Goal: Task Accomplishment & Management: Use online tool/utility

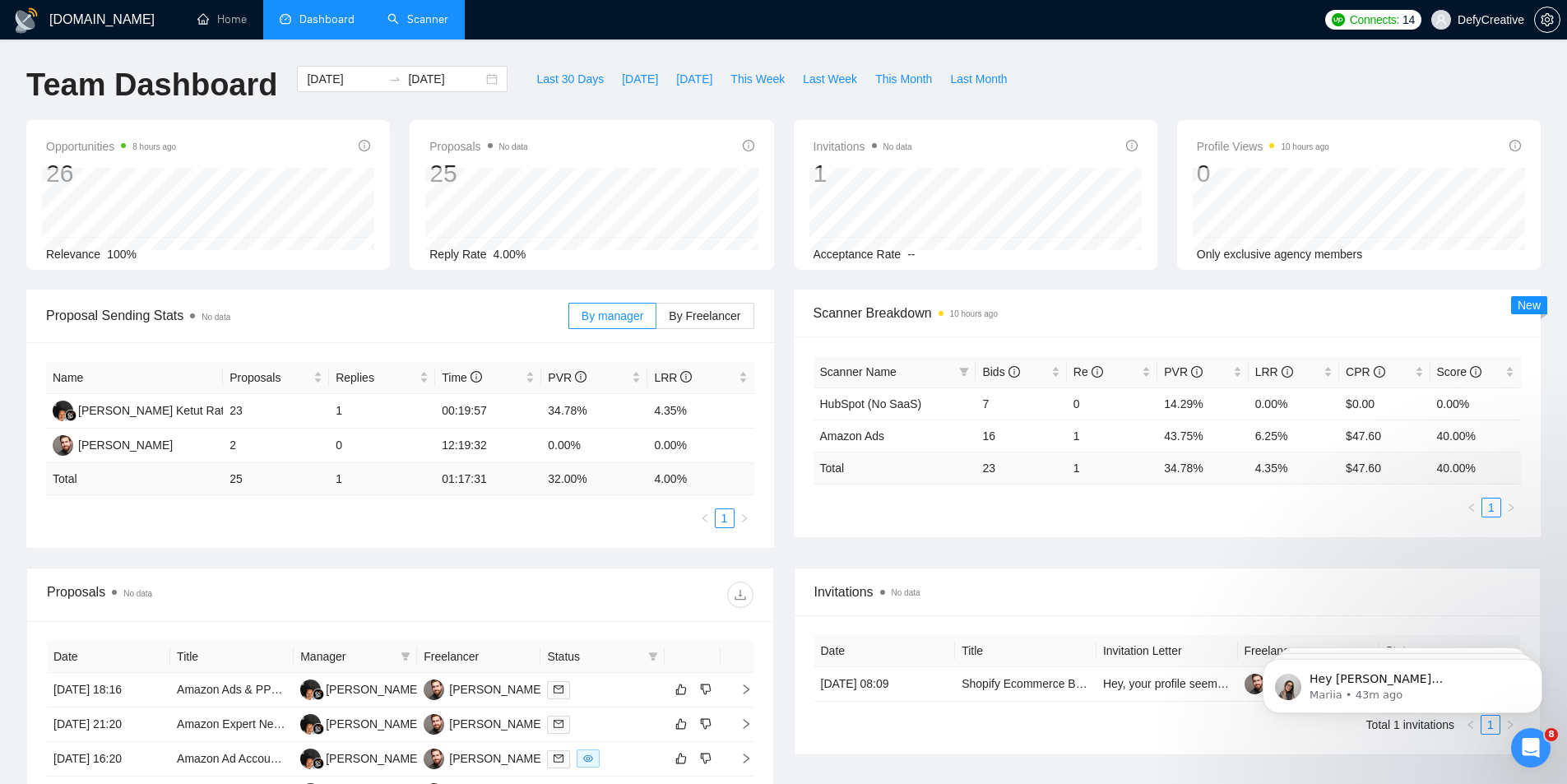
click at [419, 24] on link "Scanner" at bounding box center [418, 19] width 61 height 14
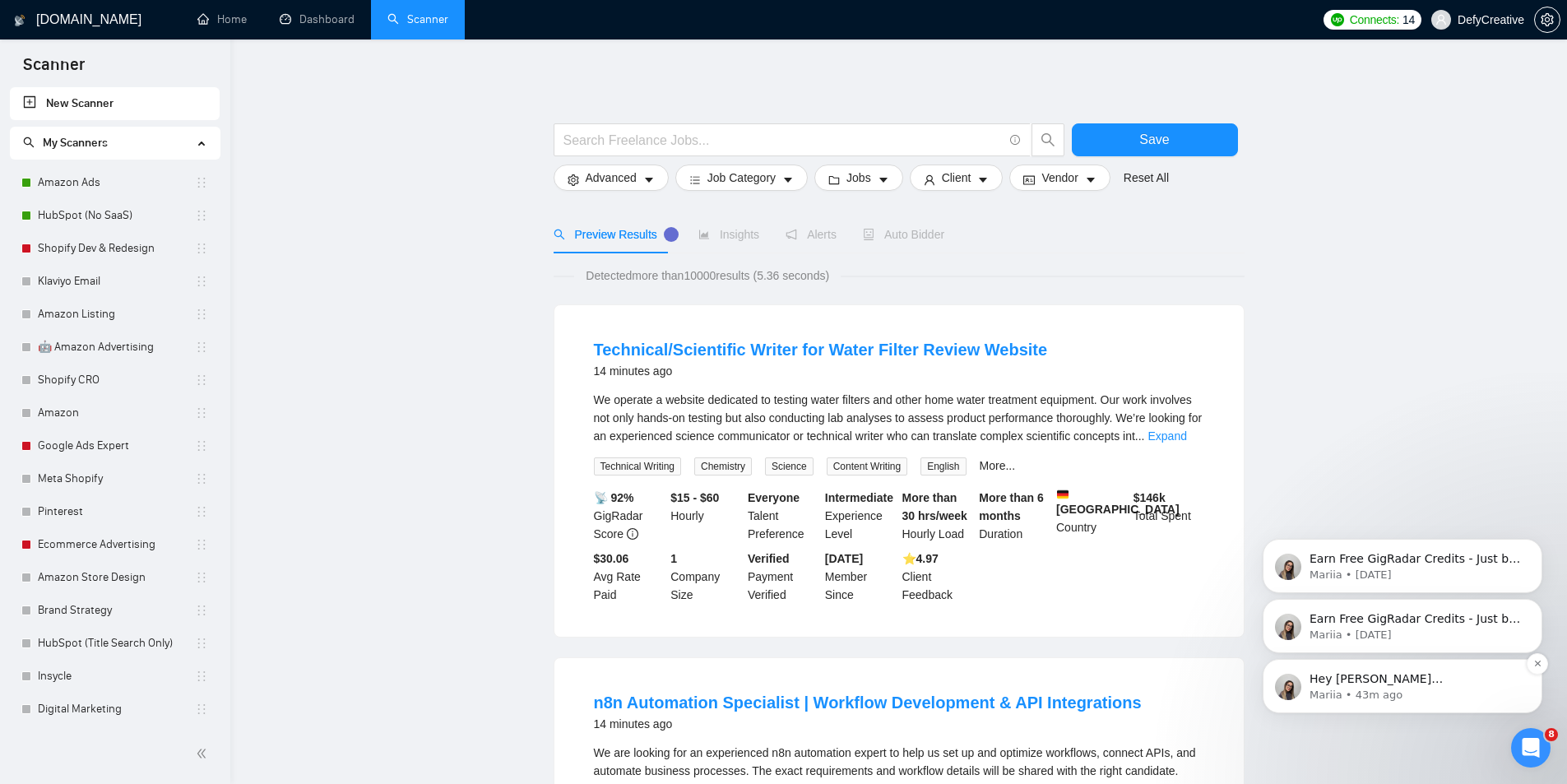
click at [1333, 683] on p "Hey [PERSON_NAME][EMAIL_ADDRESS][PERSON_NAME][DOMAIN_NAME], Looks like your Upw…" at bounding box center [1415, 678] width 212 height 16
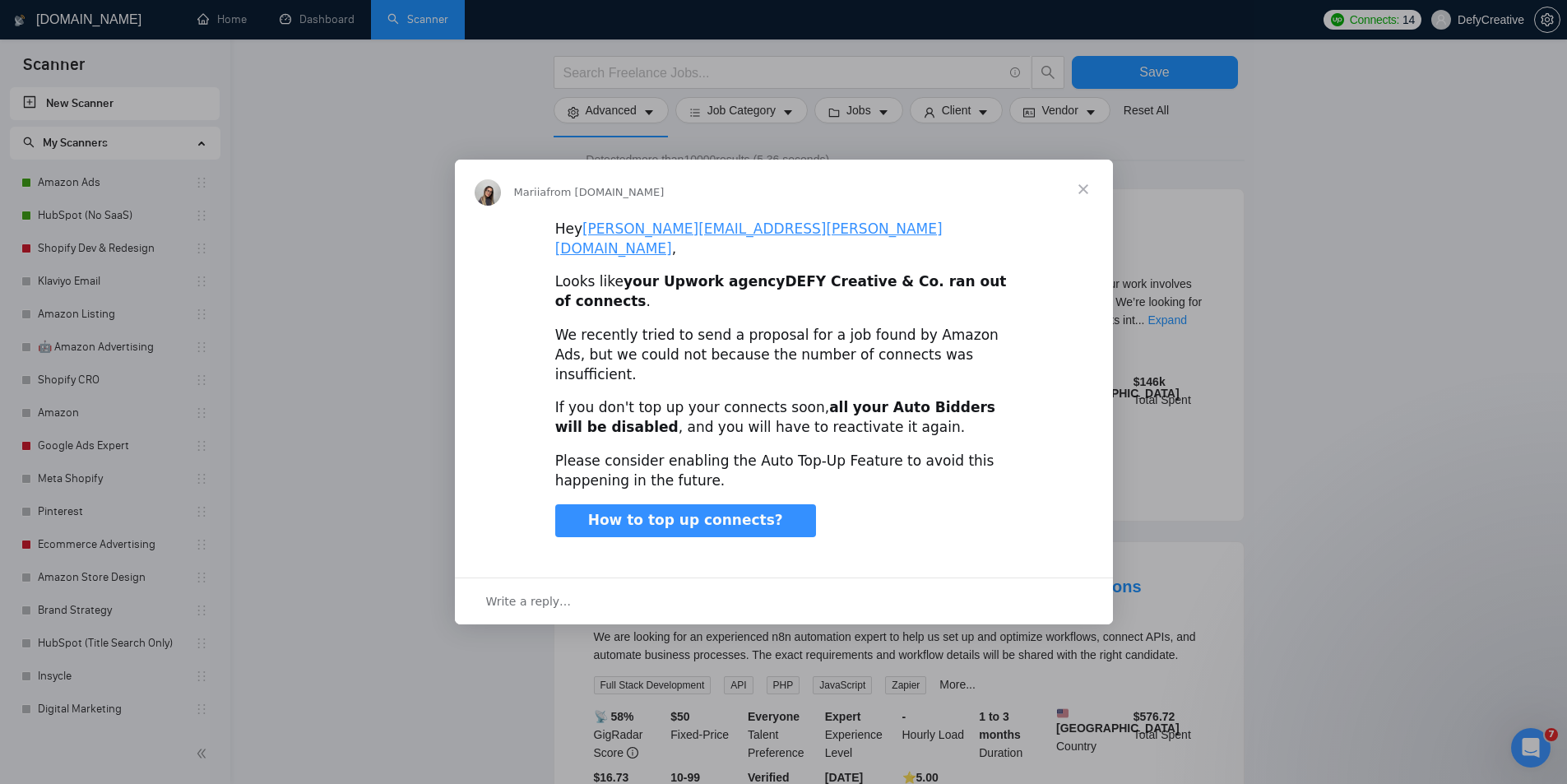
scroll to position [247, 0]
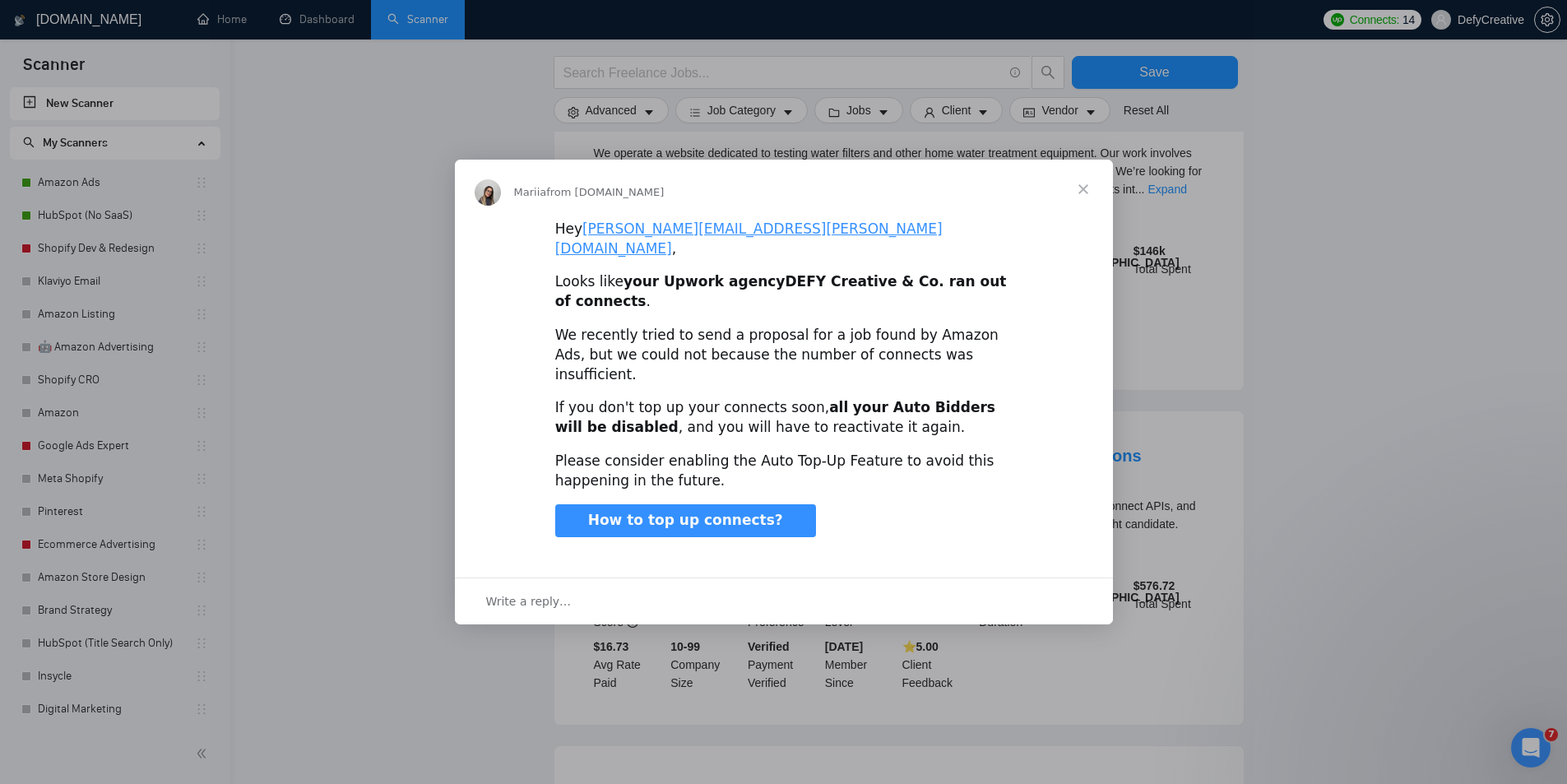
click at [1080, 214] on span "Close" at bounding box center [1083, 188] width 59 height 59
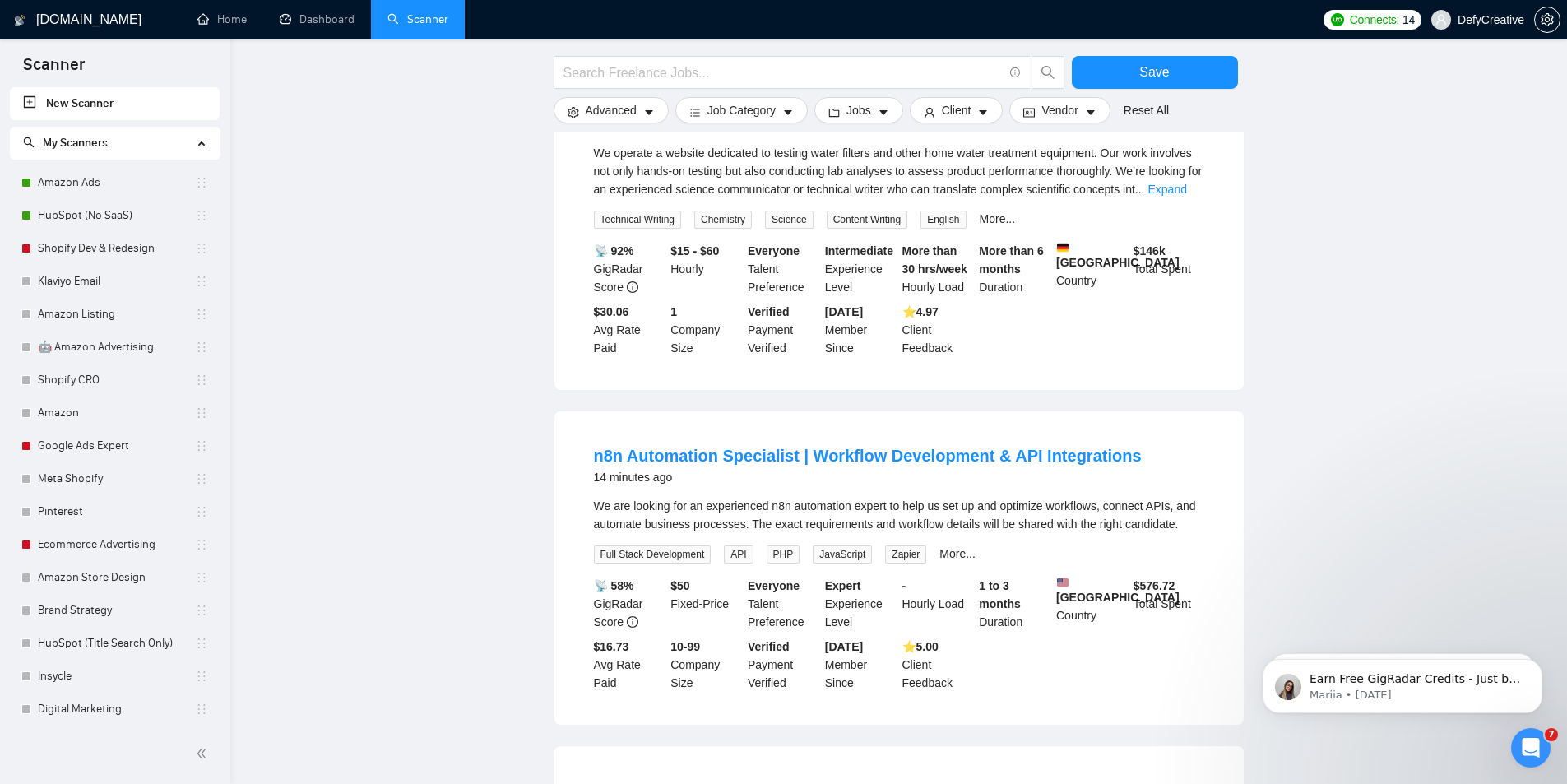
scroll to position [0, 0]
click at [1526, 734] on icon "Open Intercom Messenger" at bounding box center [1528, 745] width 27 height 27
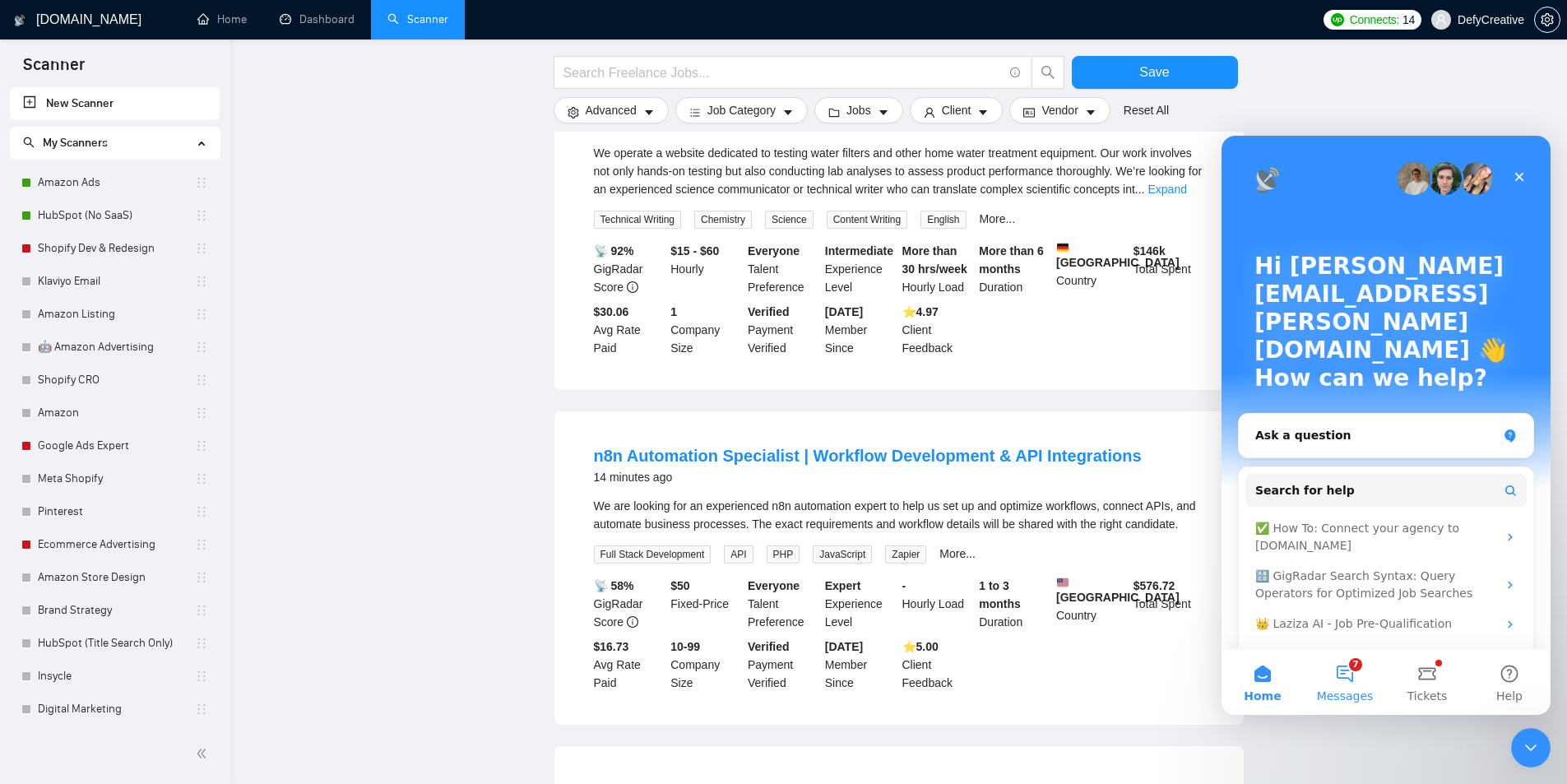
click at [1368, 680] on button "7 Messages" at bounding box center [1344, 681] width 82 height 66
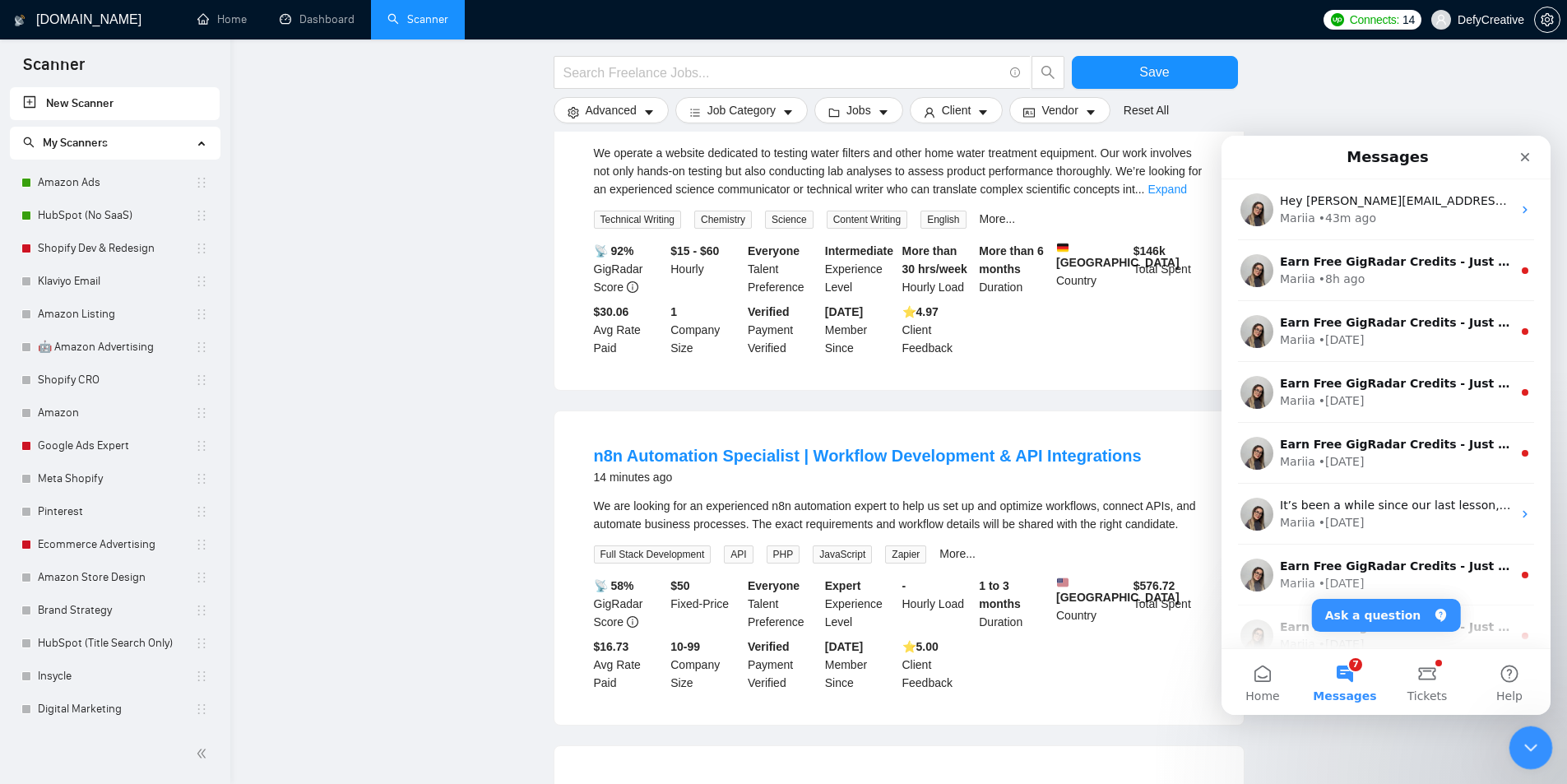
click at [1535, 750] on icon "Close Intercom Messenger" at bounding box center [1528, 744] width 20 height 20
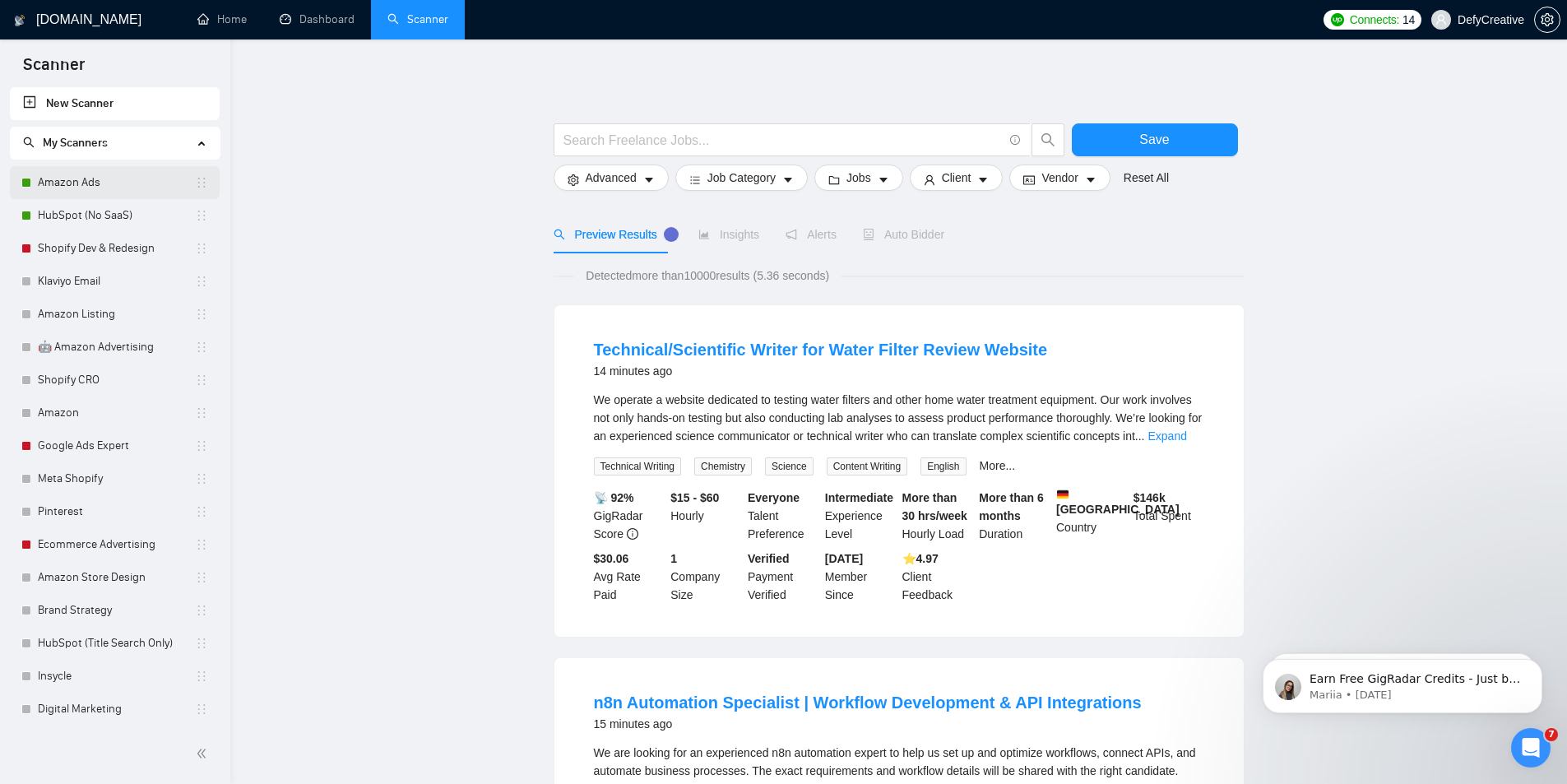
click at [71, 176] on link "Amazon Ads" at bounding box center [116, 182] width 157 height 33
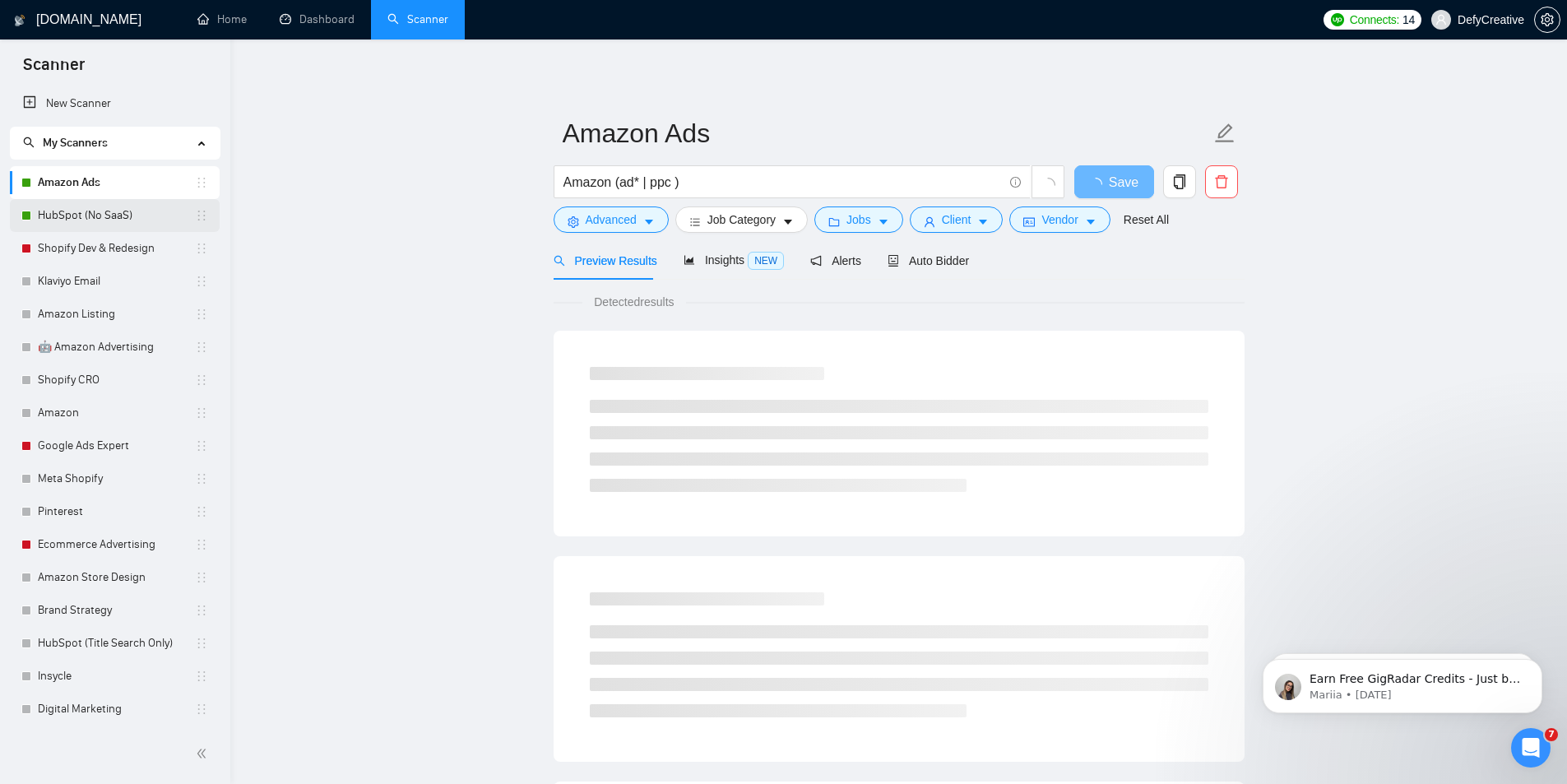
click at [75, 211] on link "HubSpot (No SaaS)" at bounding box center [116, 215] width 157 height 33
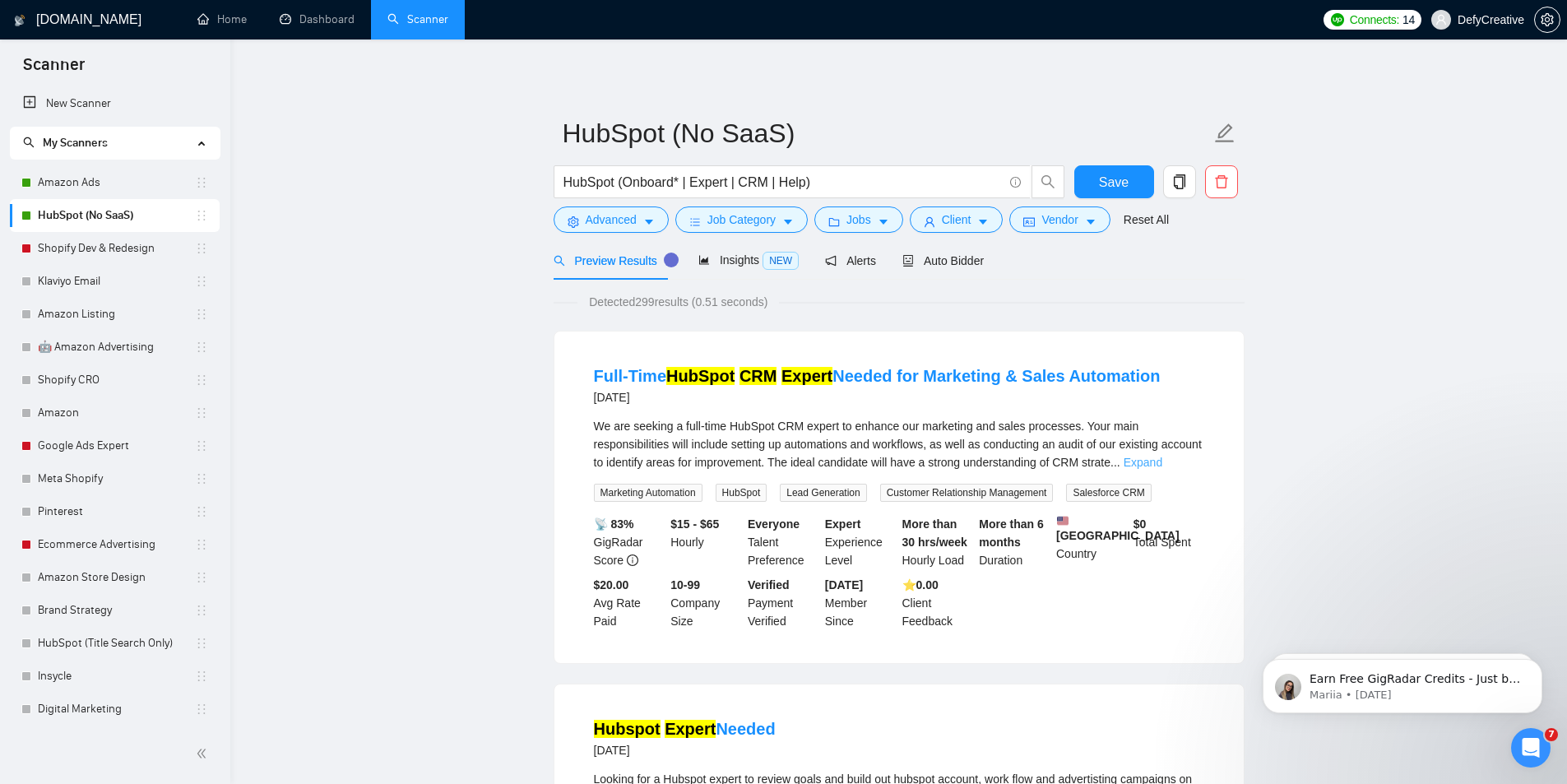
click at [1163, 464] on link "Expand" at bounding box center [1143, 462] width 39 height 13
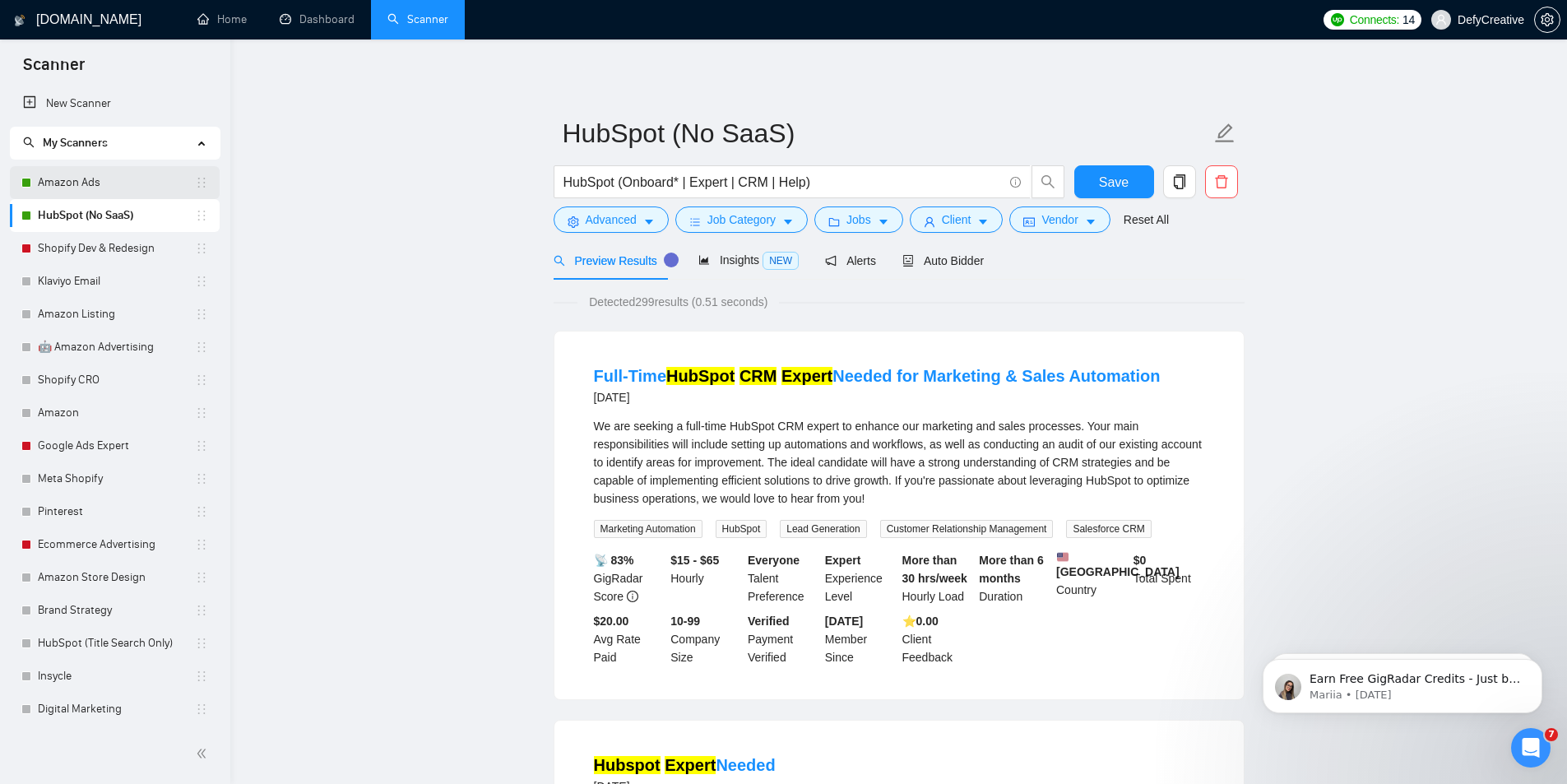
click at [63, 184] on link "Amazon Ads" at bounding box center [116, 182] width 157 height 33
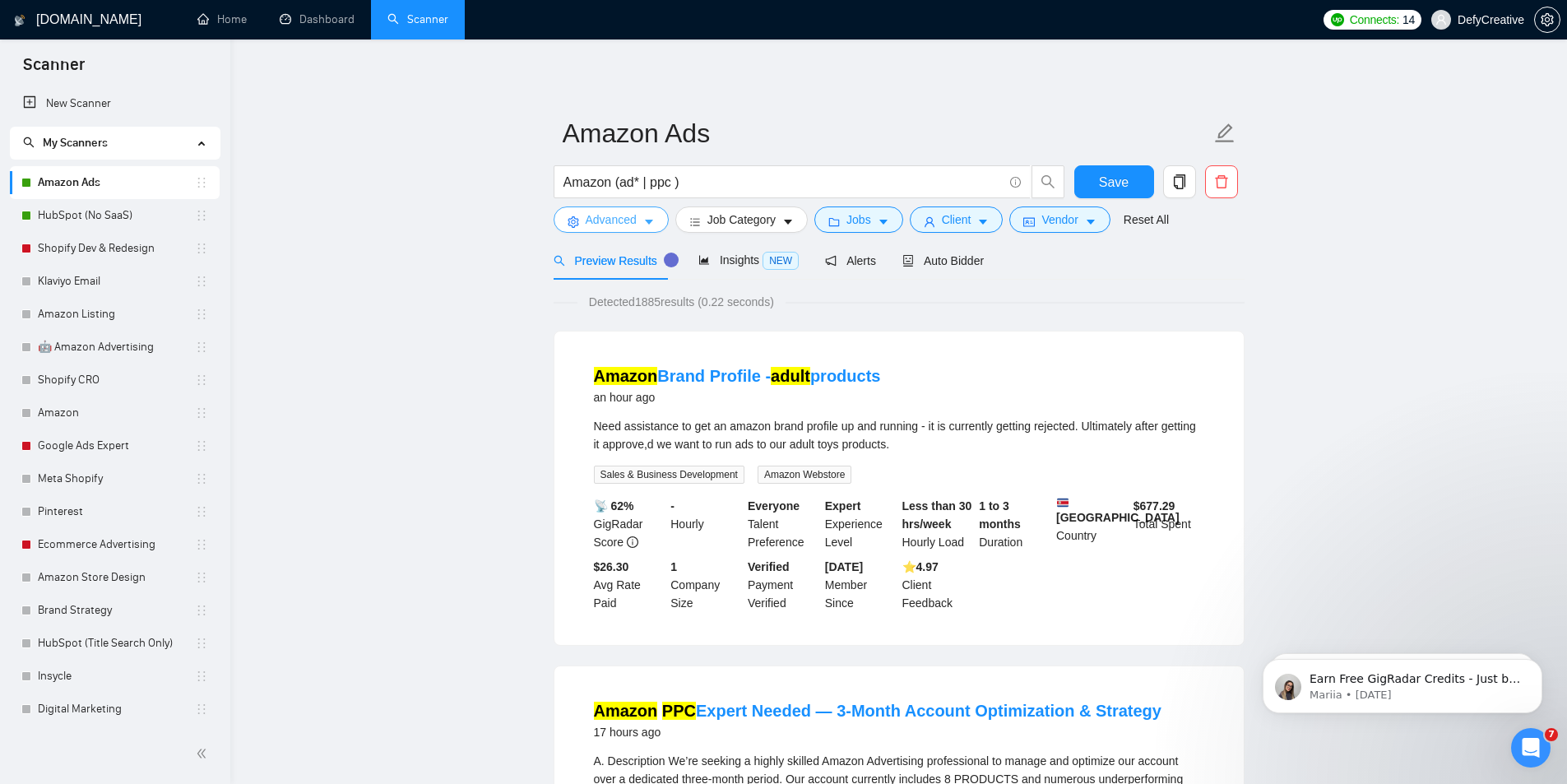
click at [618, 221] on span "Advanced" at bounding box center [611, 219] width 51 height 18
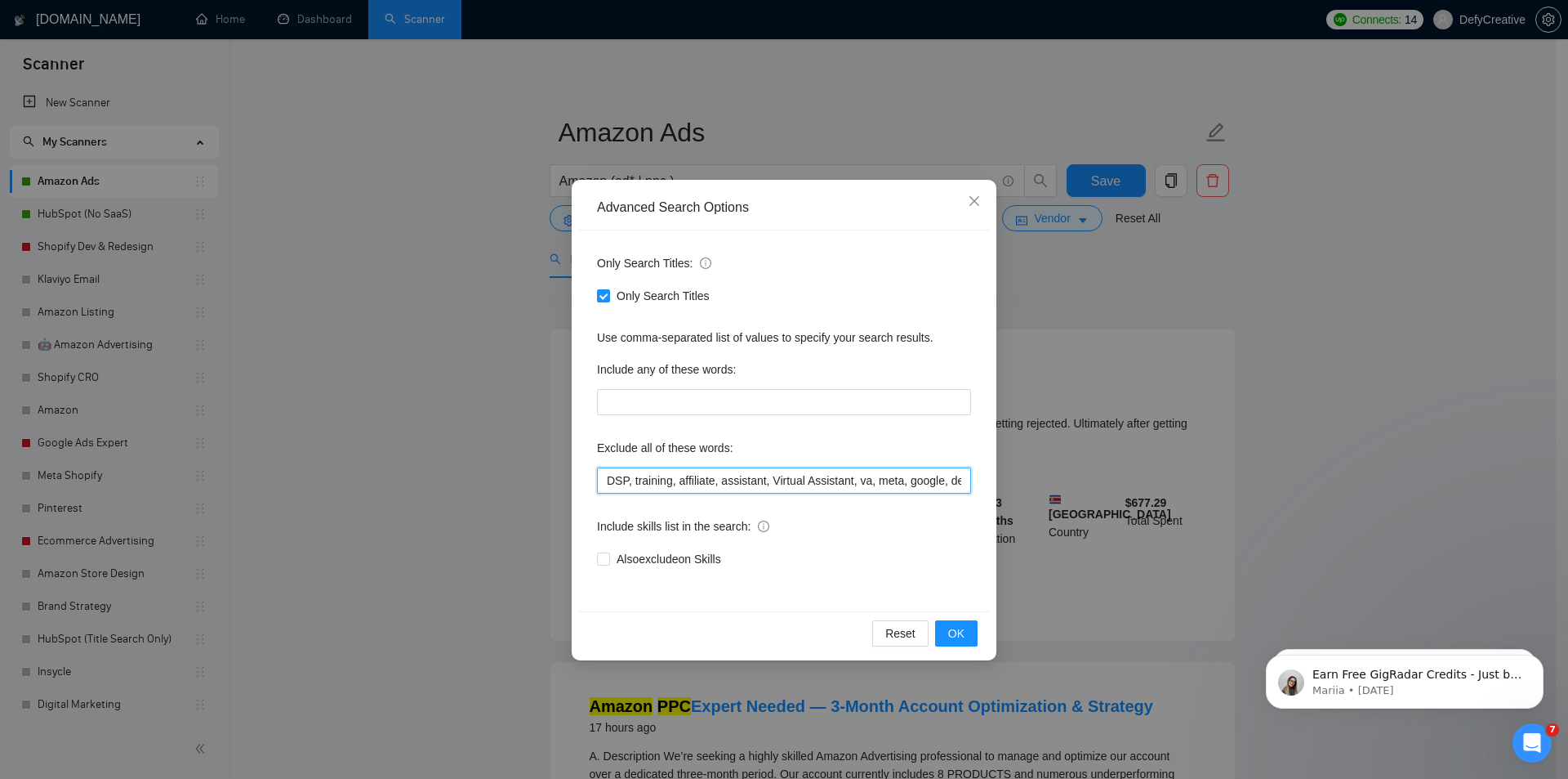
click at [679, 482] on input "DSP, training, affiliate, assistant, Virtual Assistant, va, meta, google, devel…" at bounding box center [784, 480] width 374 height 26
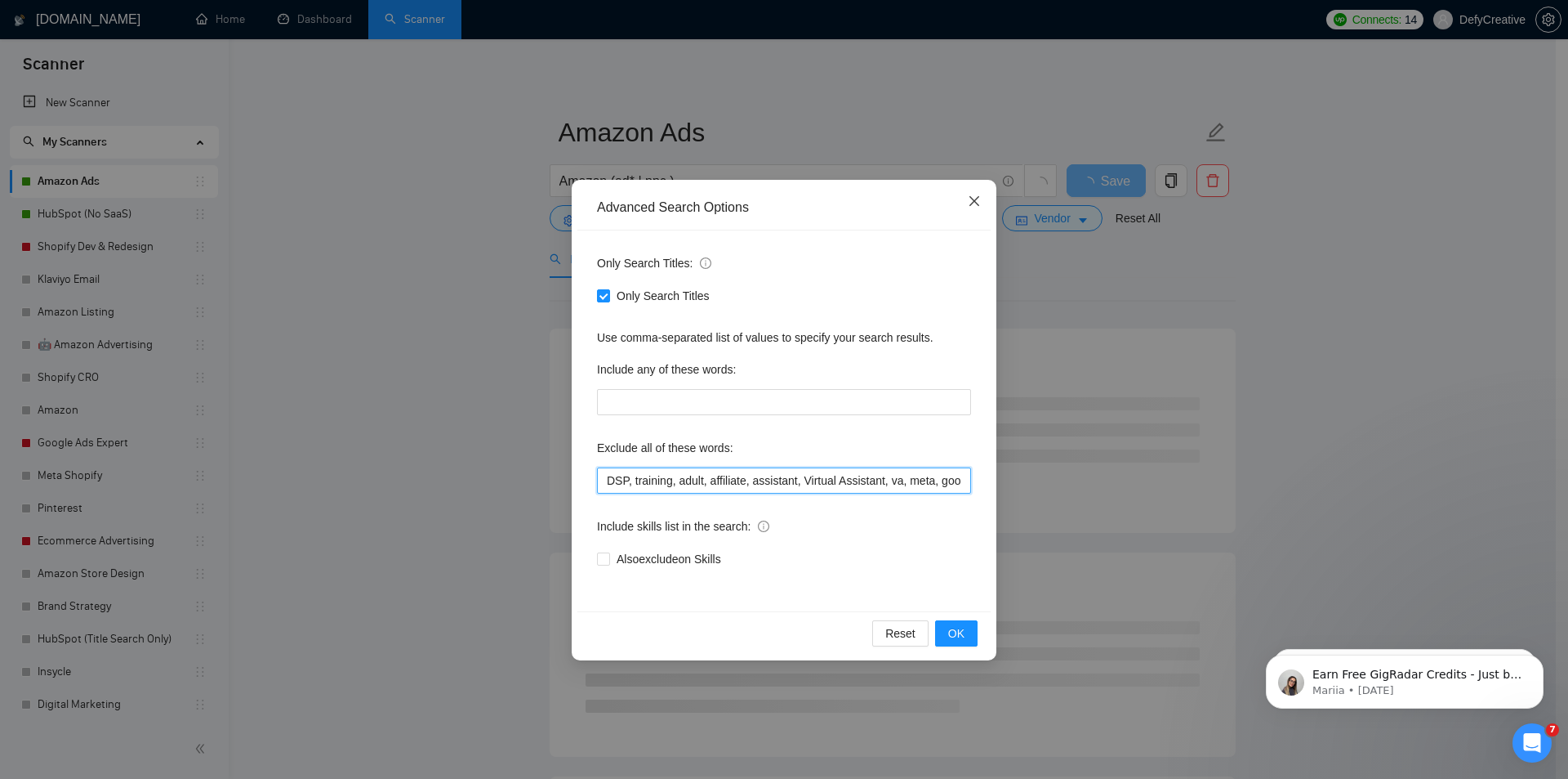
type input "DSP, training, adult, affiliate, assistant, Virtual Assistant, va, meta, google…"
click at [972, 199] on icon "close" at bounding box center [975, 200] width 9 height 9
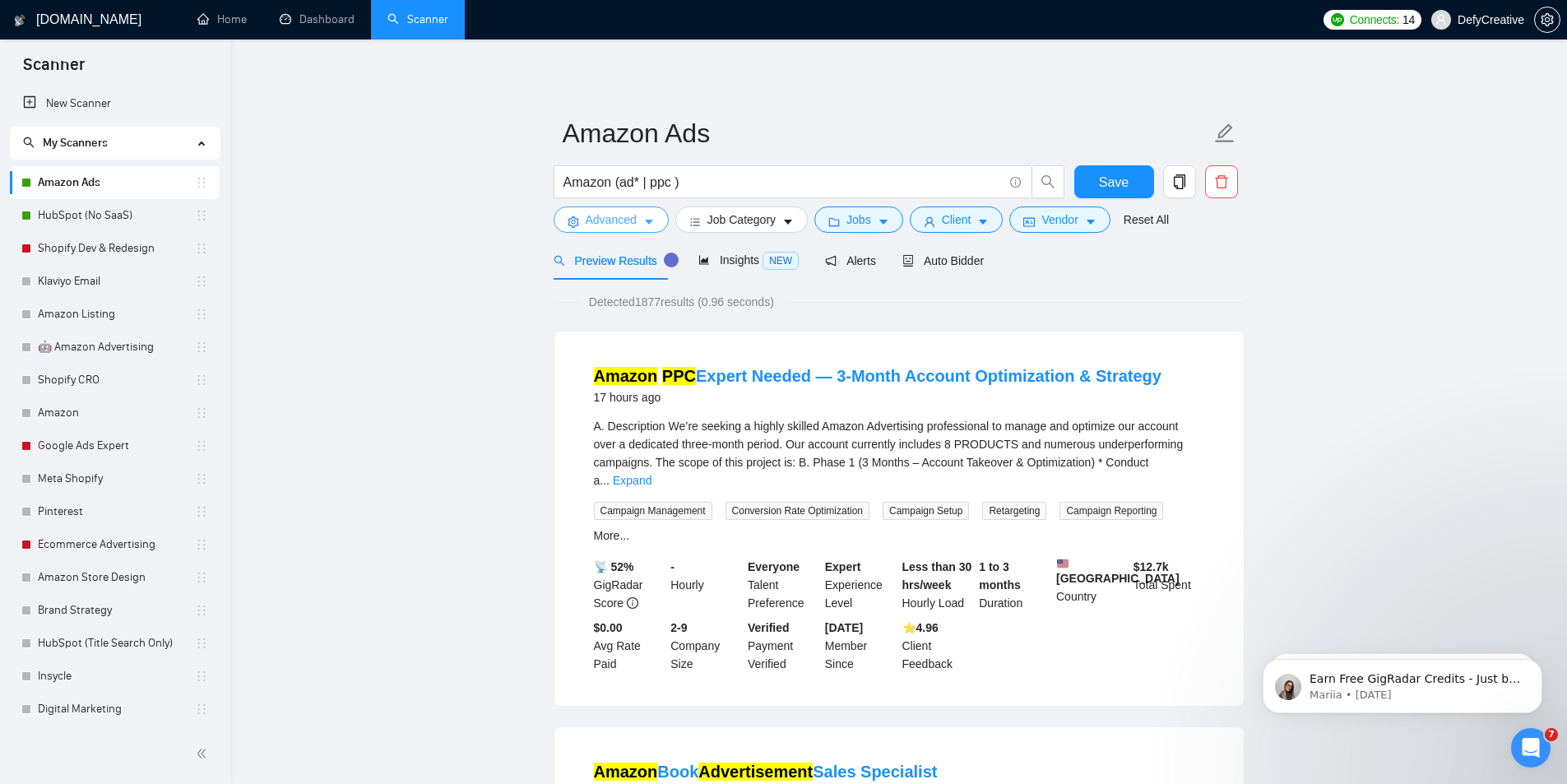
click at [610, 219] on span "Advanced" at bounding box center [611, 219] width 51 height 18
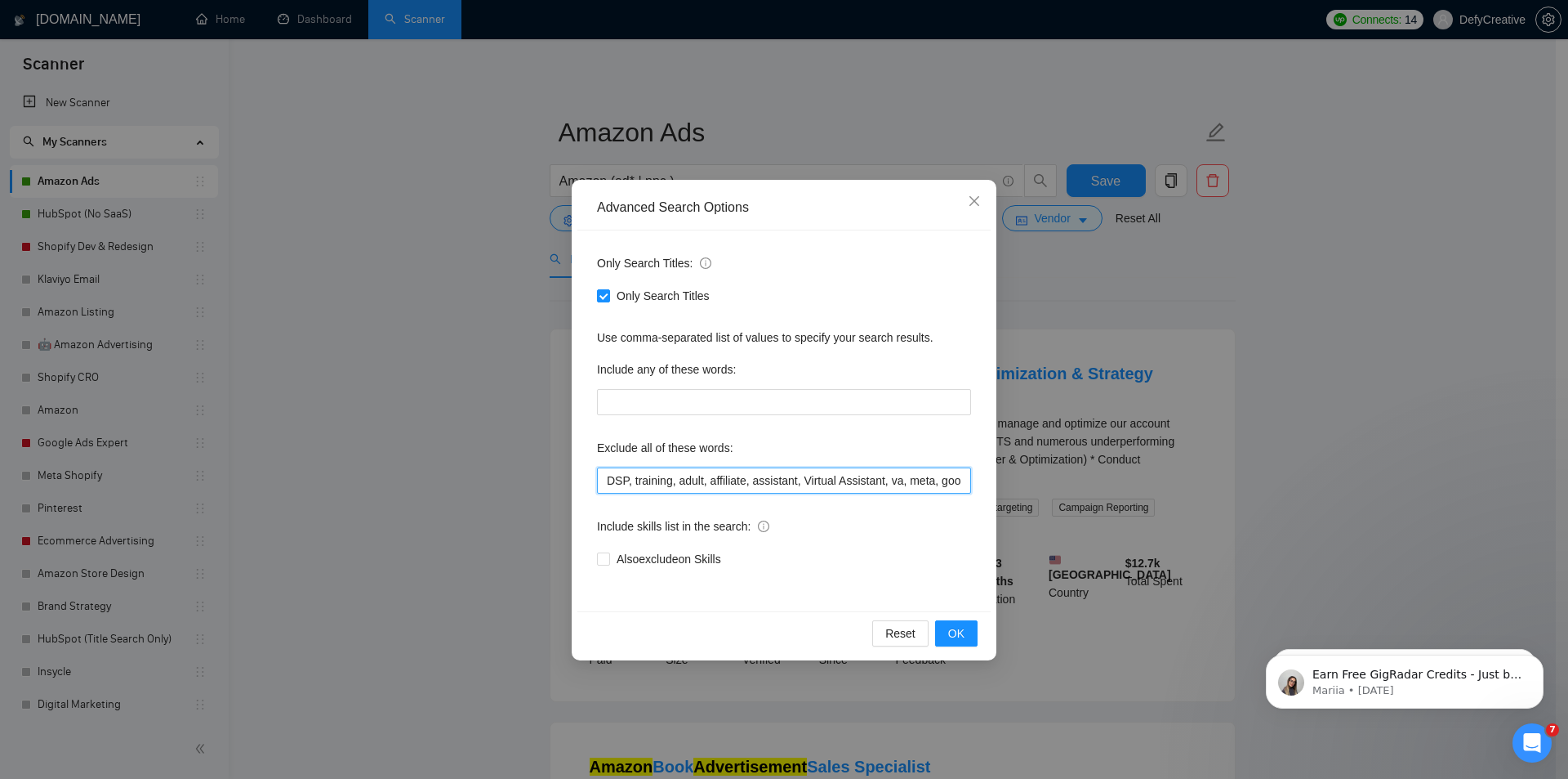
drag, startPoint x: 703, startPoint y: 483, endPoint x: 680, endPoint y: 482, distance: 23.0
click at [680, 482] on input "DSP, training, adult, affiliate, assistant, Virtual Assistant, va, meta, google…" at bounding box center [784, 480] width 374 height 26
click at [956, 632] on span "OK" at bounding box center [956, 633] width 16 height 18
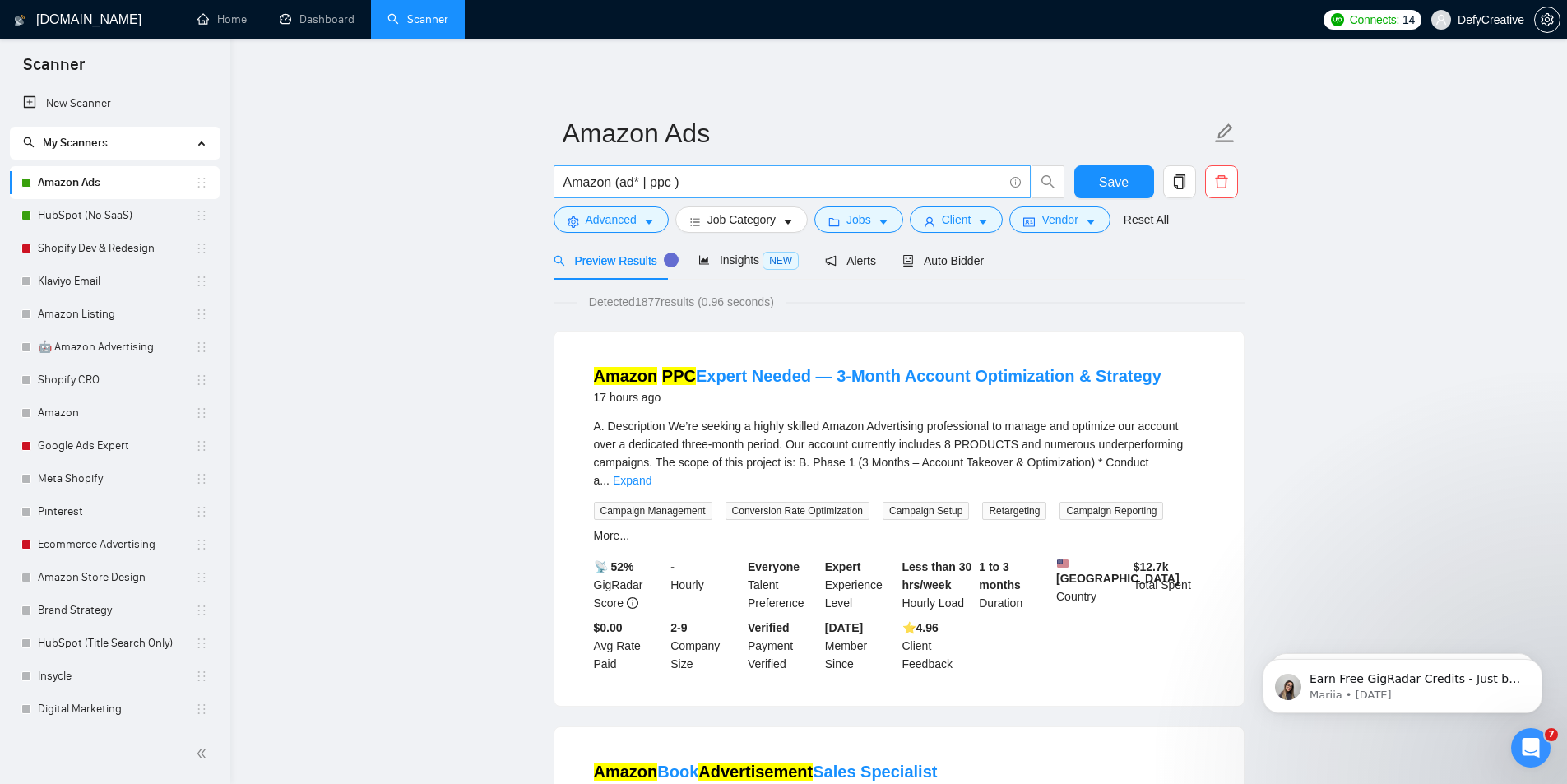
click at [634, 183] on input "Amazon (ad* | ppc )" at bounding box center [784, 182] width 439 height 21
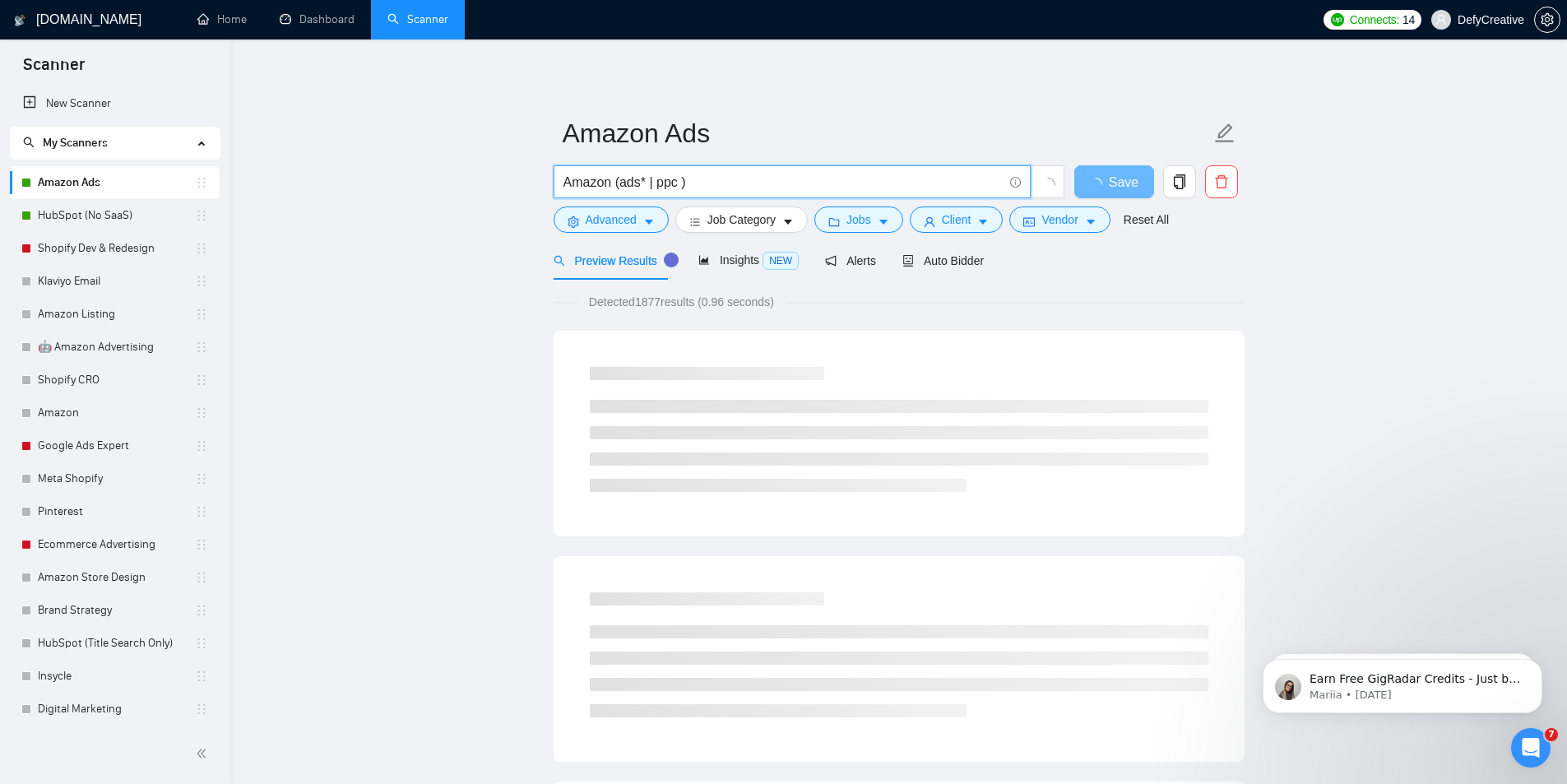
click at [642, 184] on input "Amazon (ads* | ppc )" at bounding box center [784, 182] width 439 height 21
click at [636, 183] on input "Amazon (ads| adv* | ppc )" at bounding box center [784, 182] width 439 height 21
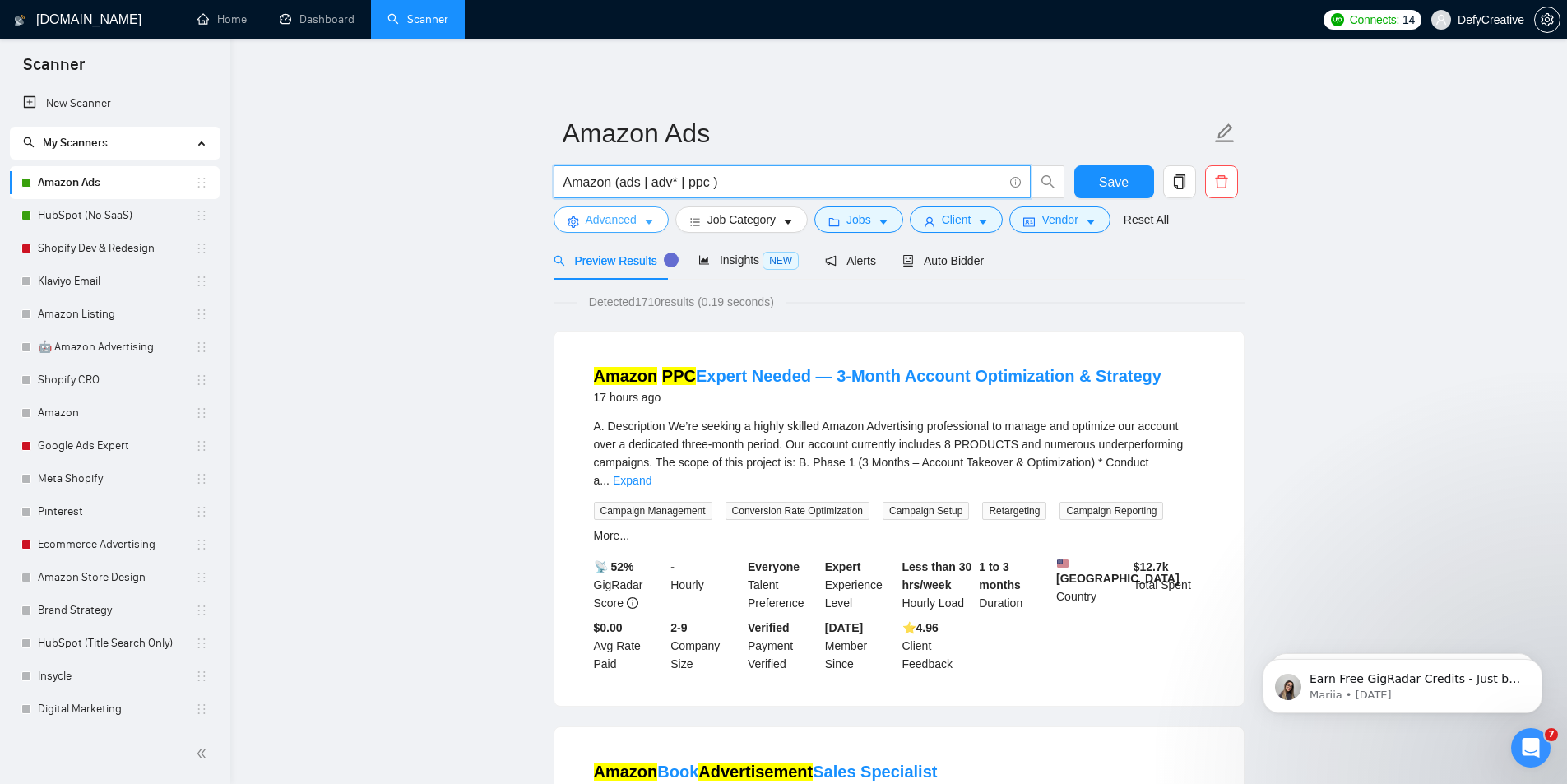
type input "Amazon (ads | adv* | ppc )"
click at [619, 223] on span "Advanced" at bounding box center [611, 219] width 51 height 18
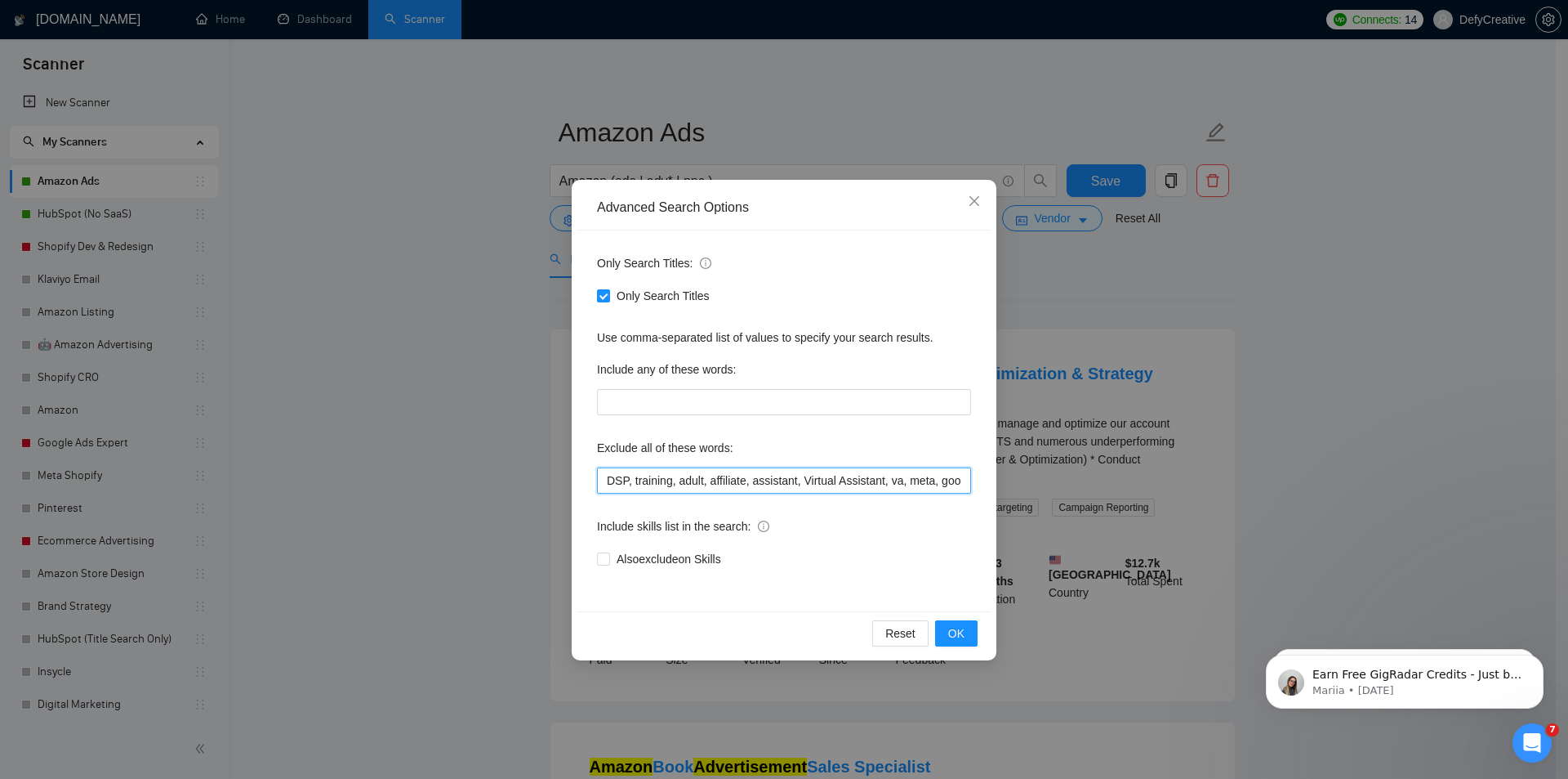
drag, startPoint x: 702, startPoint y: 478, endPoint x: 680, endPoint y: 477, distance: 22.0
click at [677, 484] on input "DSP, training, adult, affiliate, assistant, Virtual Assistant, va, meta, google…" at bounding box center [784, 480] width 374 height 26
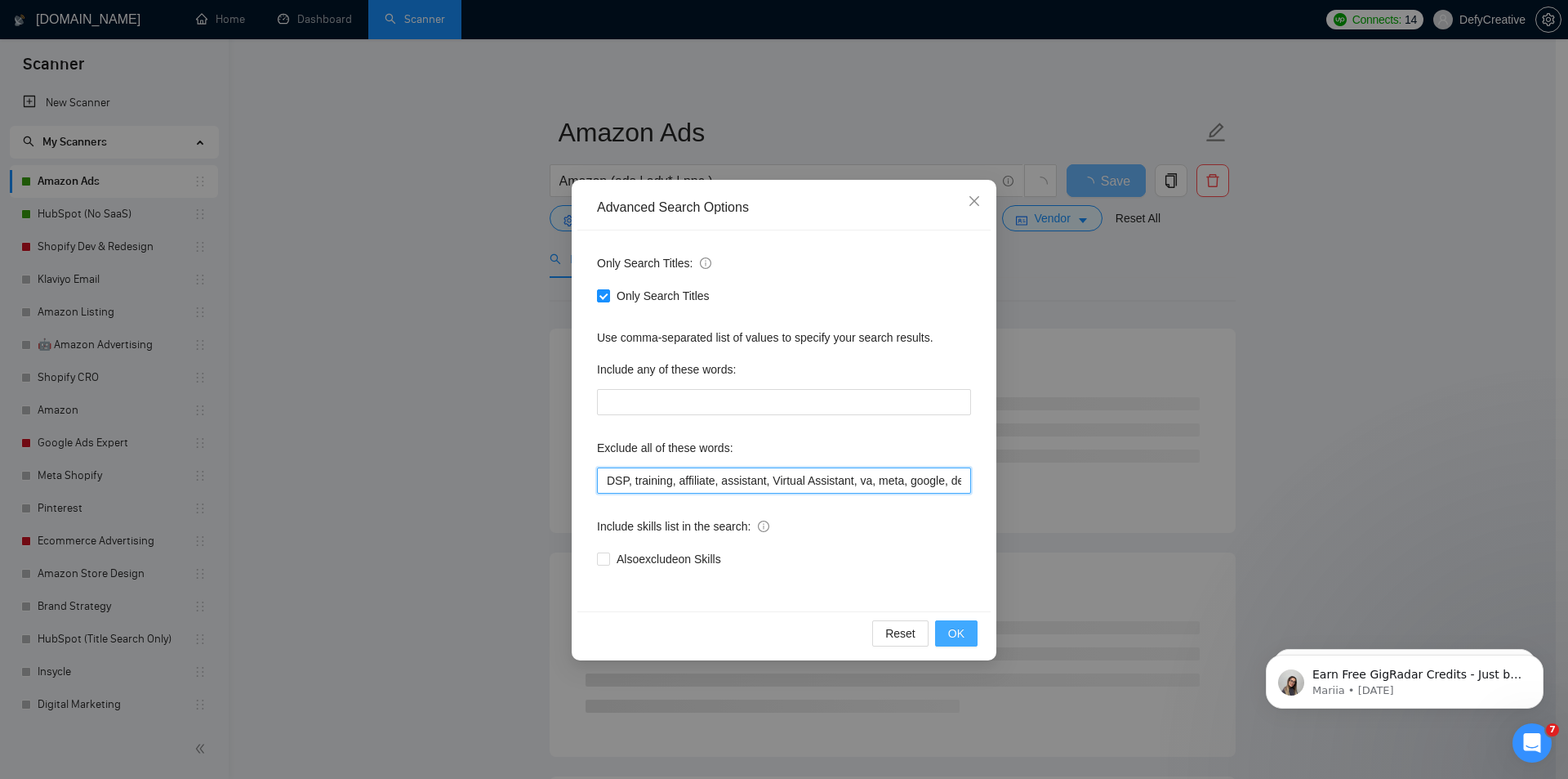
type input "DSP, training, affiliate, assistant, Virtual Assistant, va, meta, google, devel…"
click at [962, 631] on span "OK" at bounding box center [956, 633] width 16 height 18
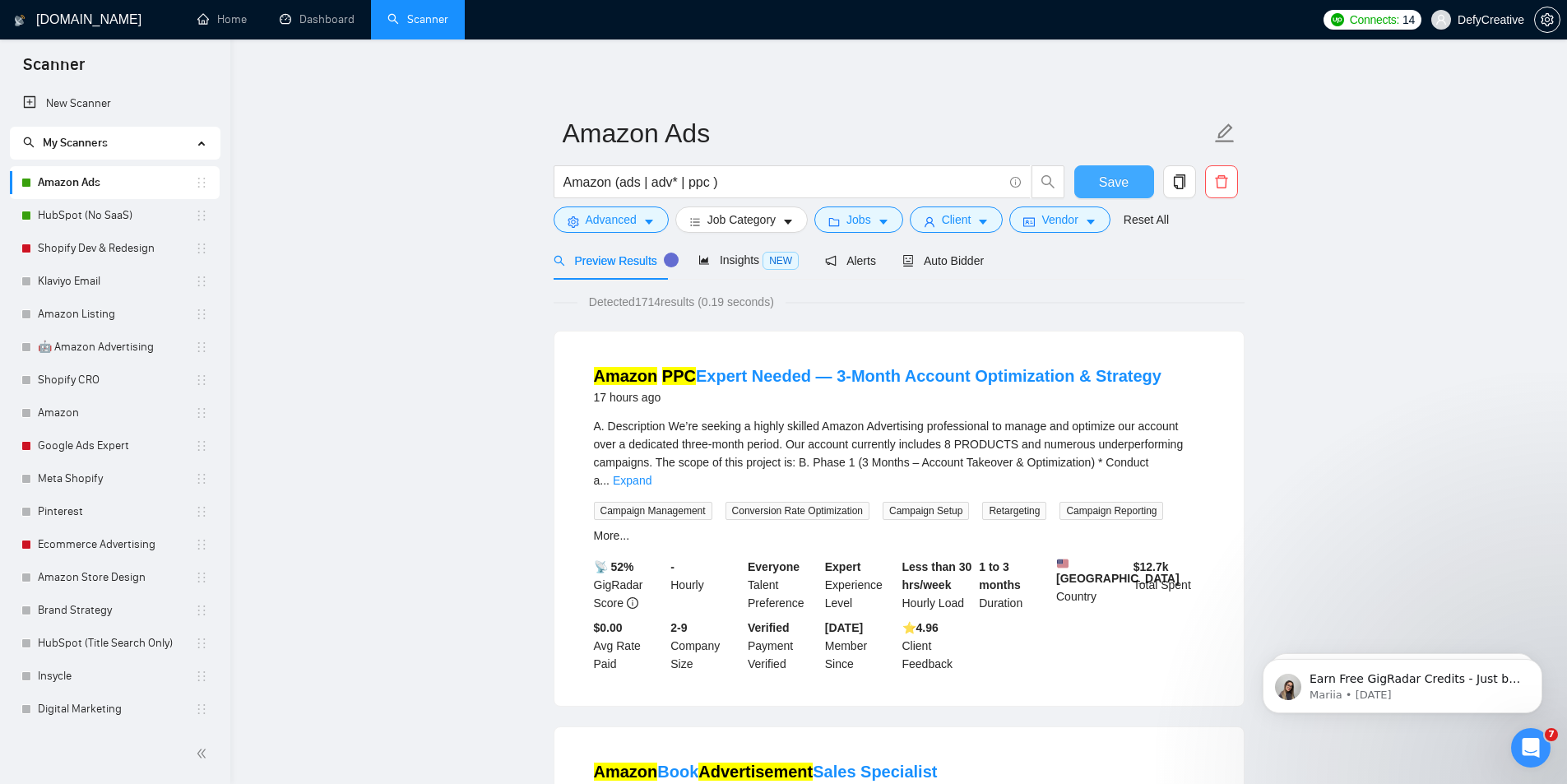
click at [1125, 182] on span "Save" at bounding box center [1113, 182] width 29 height 21
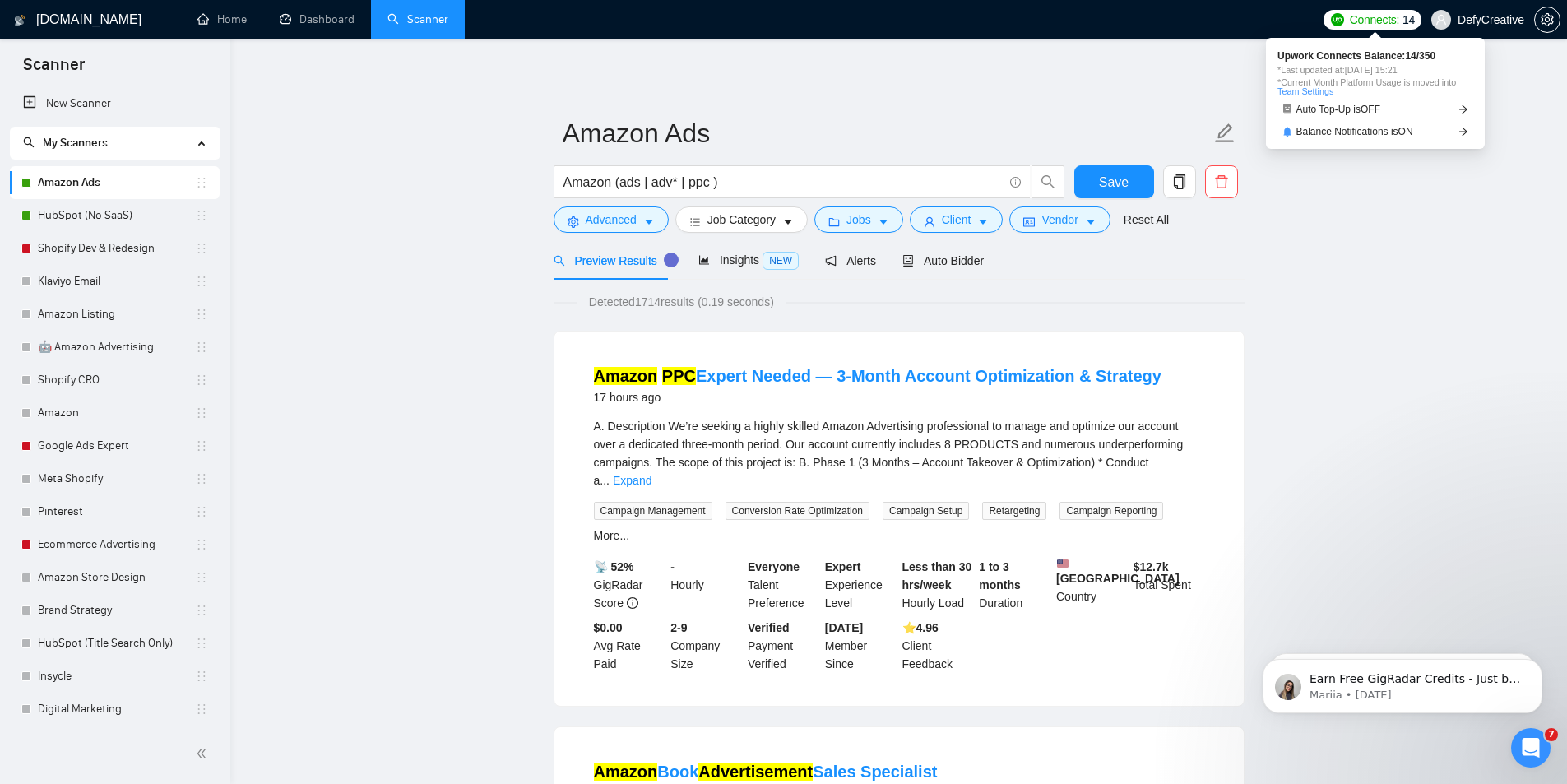
click at [1360, 21] on span "Connects:" at bounding box center [1375, 19] width 49 height 18
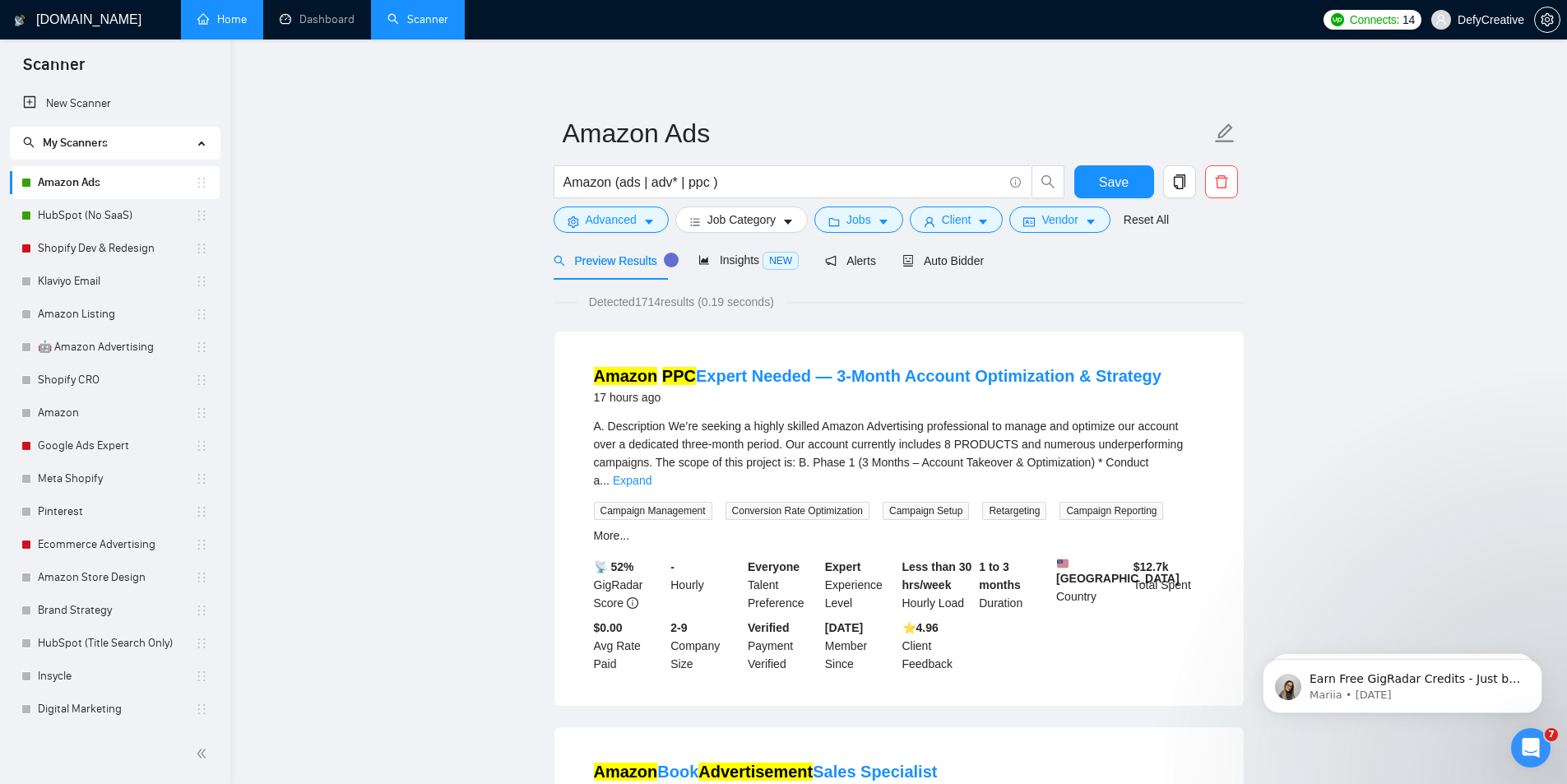
click at [247, 22] on link "Home" at bounding box center [222, 19] width 49 height 14
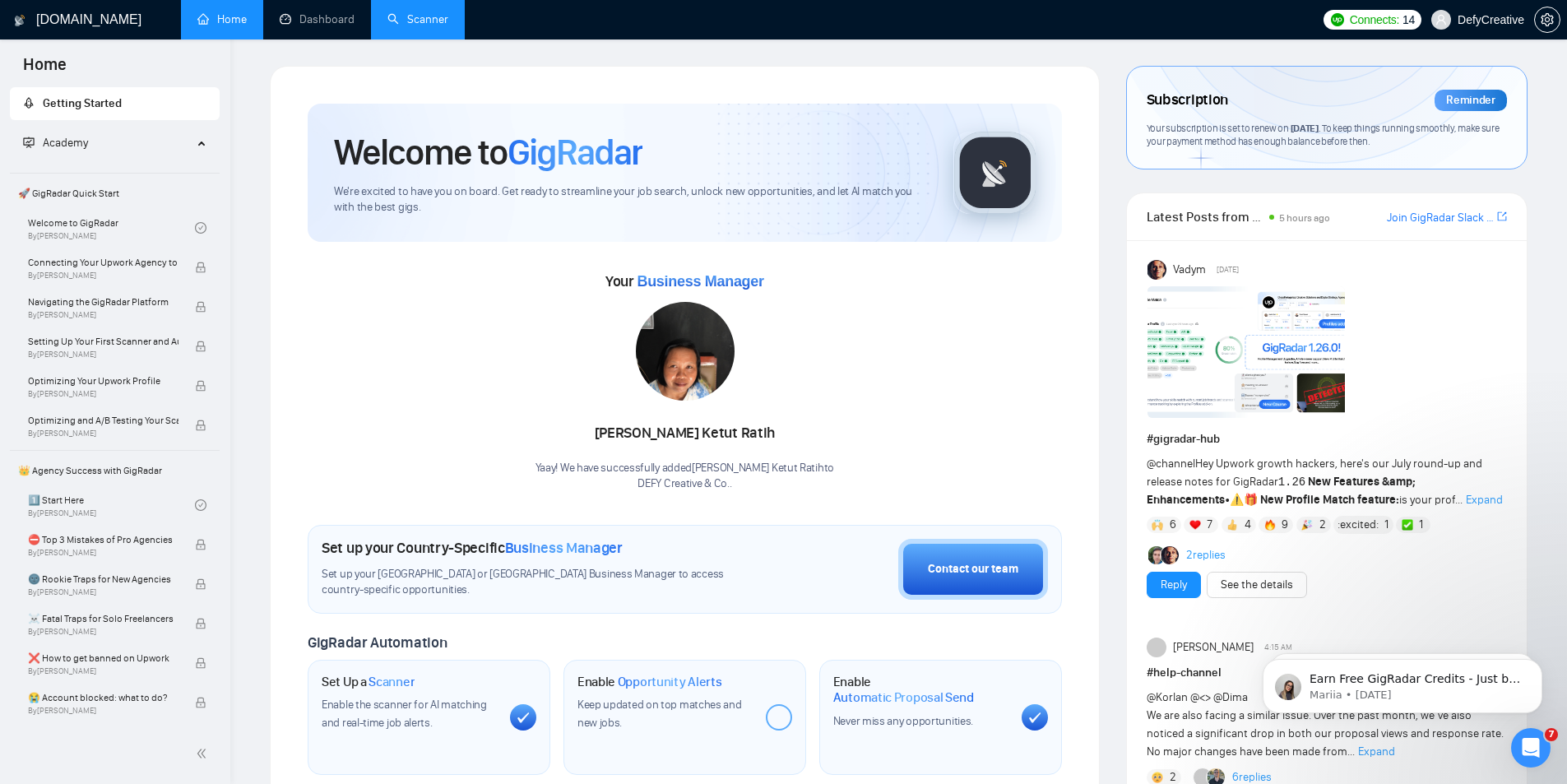
click at [397, 16] on link "Scanner" at bounding box center [418, 19] width 61 height 14
